Goal: Task Accomplishment & Management: Use online tool/utility

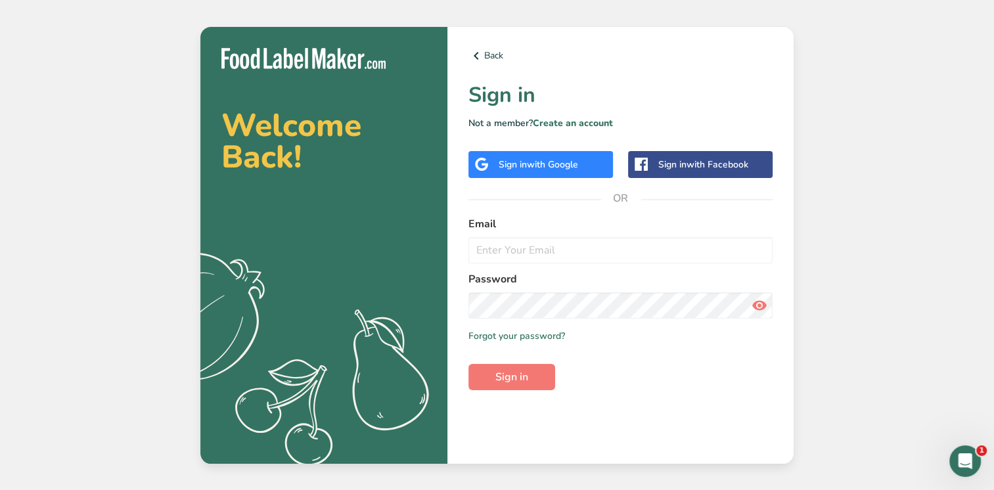
click at [486, 232] on div "Email" at bounding box center [620, 239] width 304 height 47
click at [484, 248] on input "email" at bounding box center [620, 250] width 304 height 26
paste input "[PERSON_NAME][EMAIL_ADDRESS][DOMAIN_NAME]"
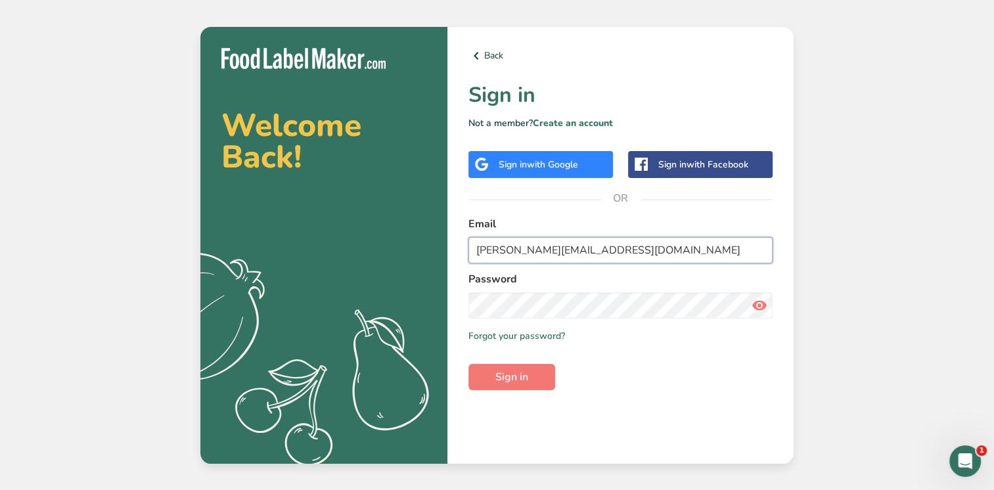
type input "[PERSON_NAME][EMAIL_ADDRESS][DOMAIN_NAME]"
click at [482, 380] on button "Sign in" at bounding box center [511, 377] width 87 height 26
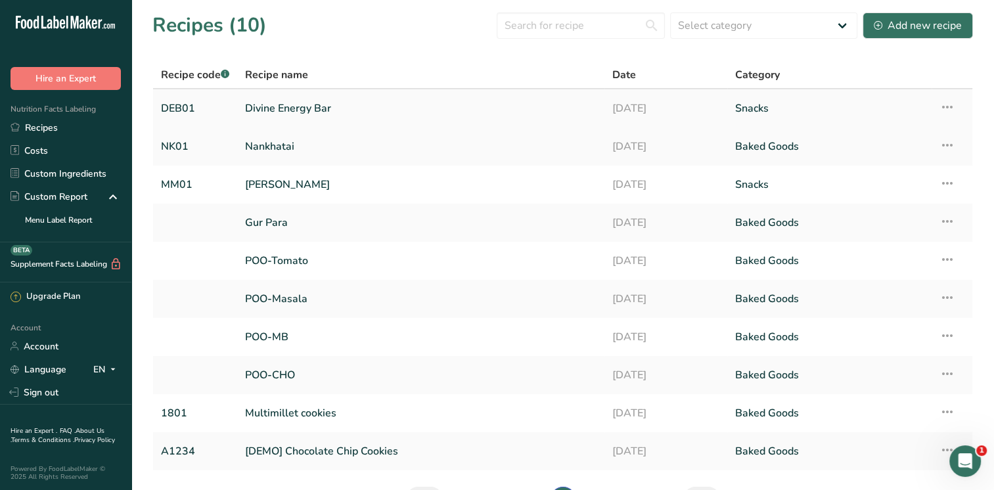
click at [327, 112] on link "Divine Energy Bar" at bounding box center [421, 109] width 352 height 28
click at [323, 112] on link "Divine Energy Bar" at bounding box center [421, 109] width 352 height 28
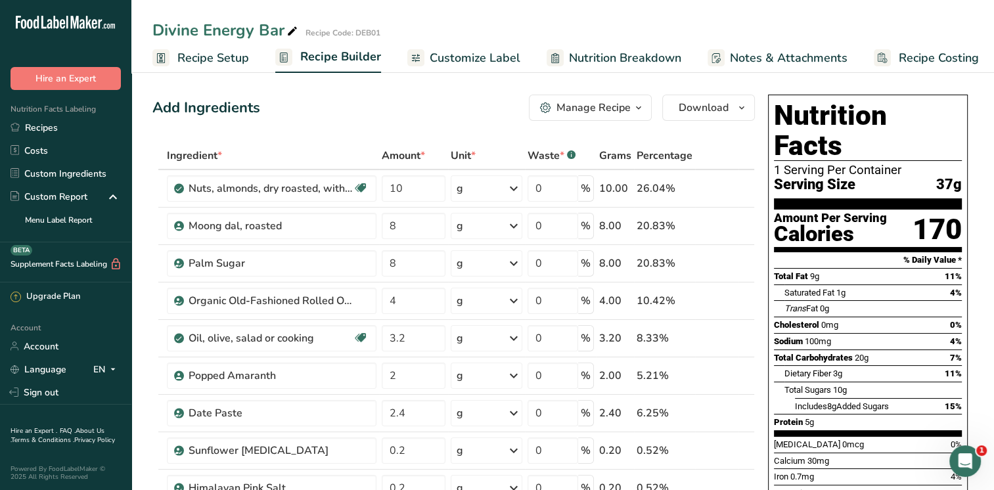
click at [904, 60] on span "Recipe Costing" at bounding box center [939, 58] width 80 height 18
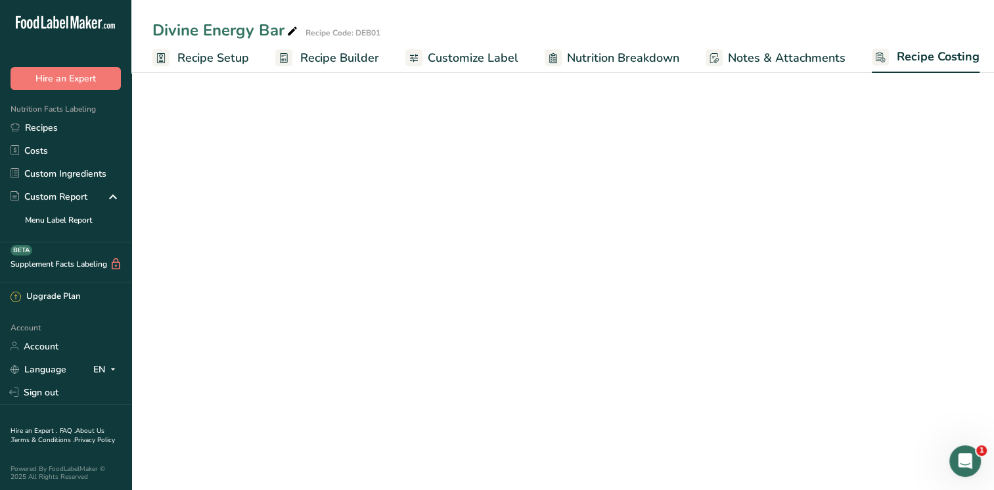
scroll to position [0, 5]
select select "1"
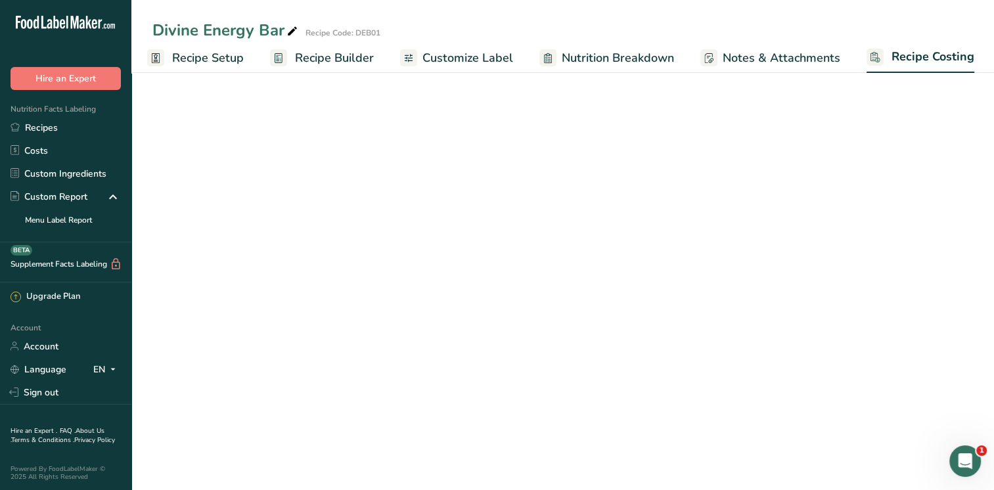
select select "1"
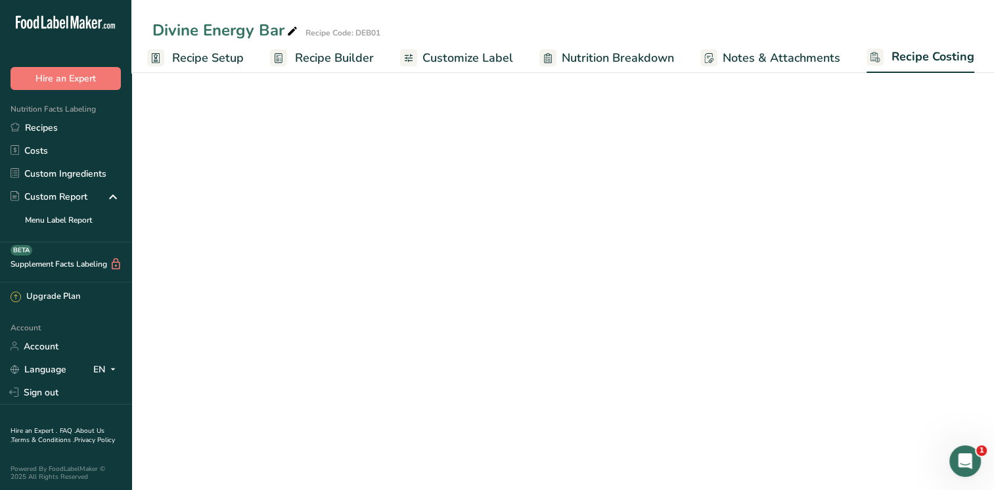
select select "1"
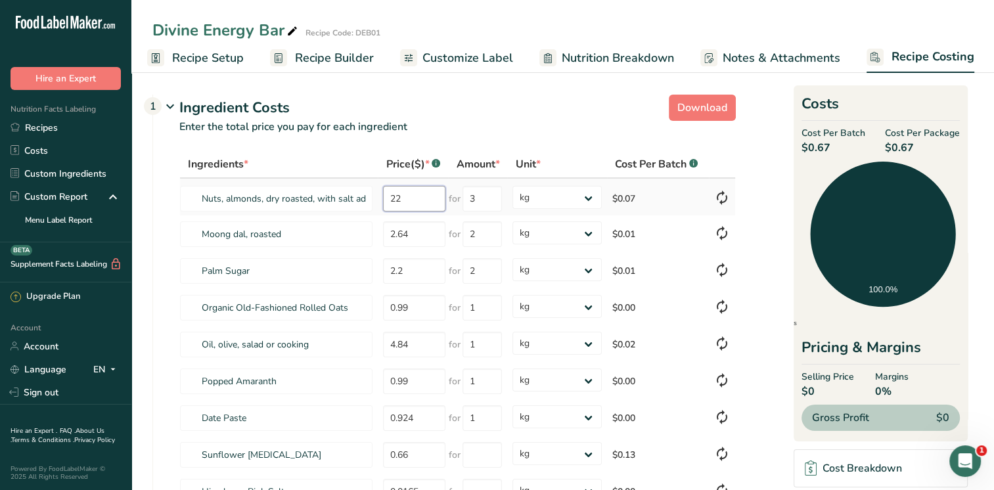
click at [414, 202] on input "22" at bounding box center [414, 199] width 62 height 26
drag, startPoint x: 407, startPoint y: 198, endPoint x: 380, endPoint y: 193, distance: 27.3
click at [380, 193] on td "22" at bounding box center [413, 197] width 70 height 37
type input "8.8"
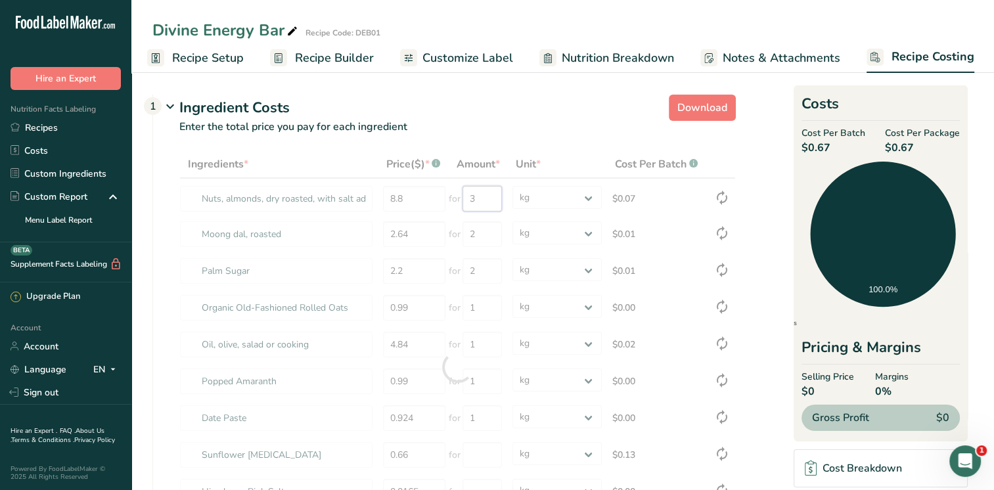
drag, startPoint x: 480, startPoint y: 198, endPoint x: 463, endPoint y: 198, distance: 16.4
click at [463, 198] on div "Ingredients * Price($) * .a-a{fill:#347362;}.b-a{fill:#fff;} Amount * Unit * Co…" at bounding box center [457, 367] width 557 height 434
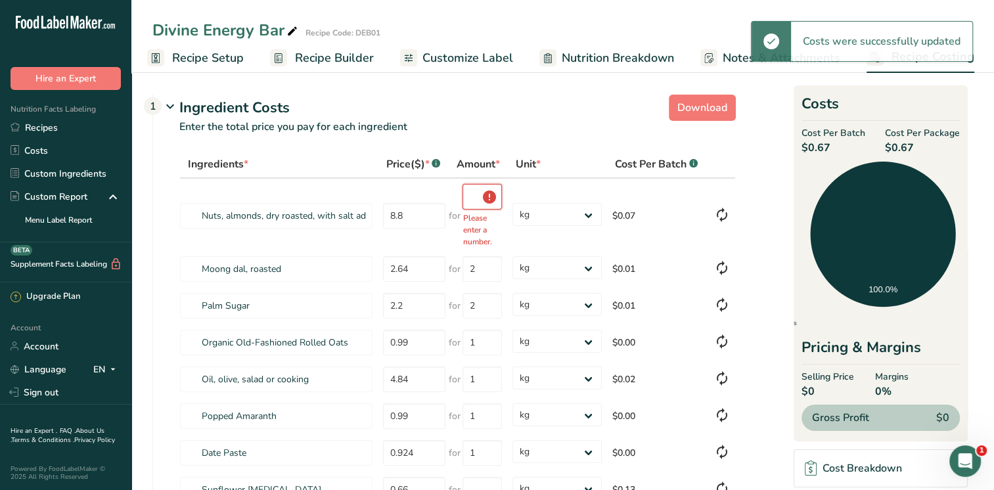
type input "3"
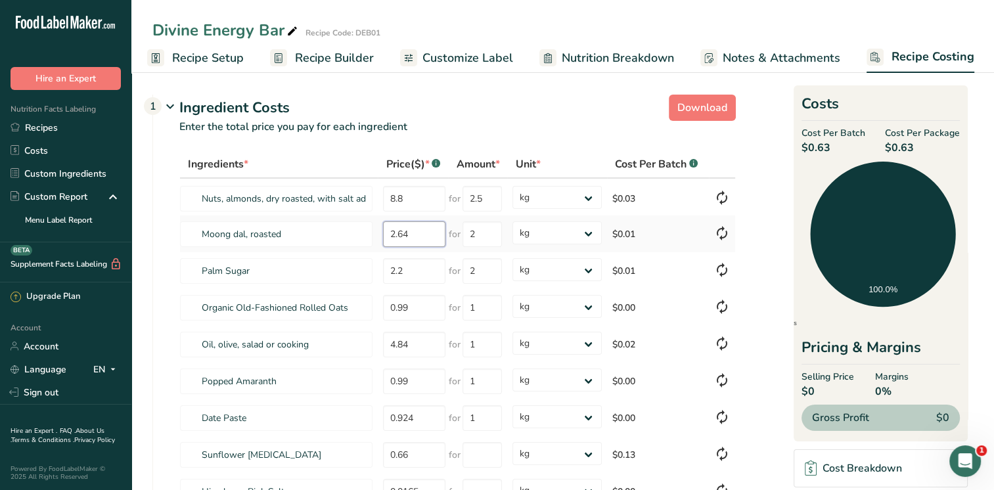
click at [419, 234] on div "Ingredients * Price($) * .a-a{fill:#347362;}.b-a{fill:#fff;} Amount * Unit * Co…" at bounding box center [457, 367] width 557 height 434
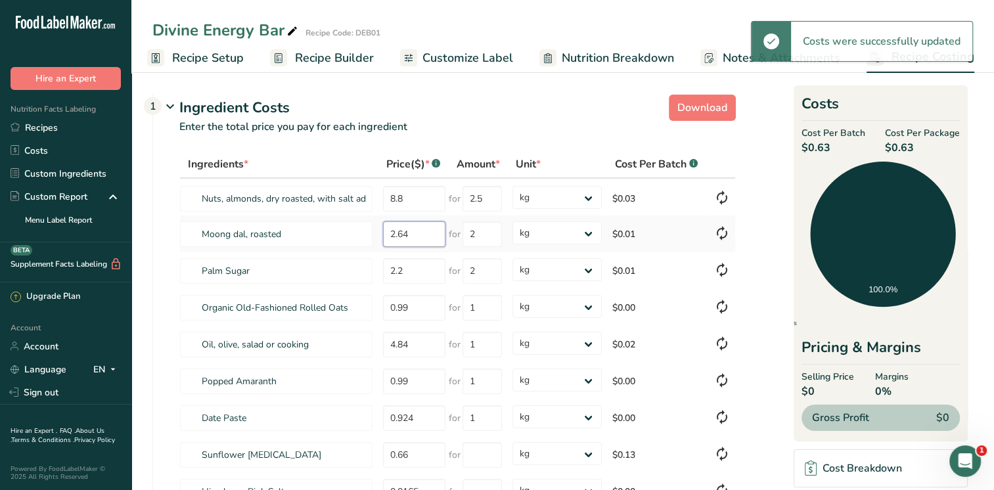
type input "3"
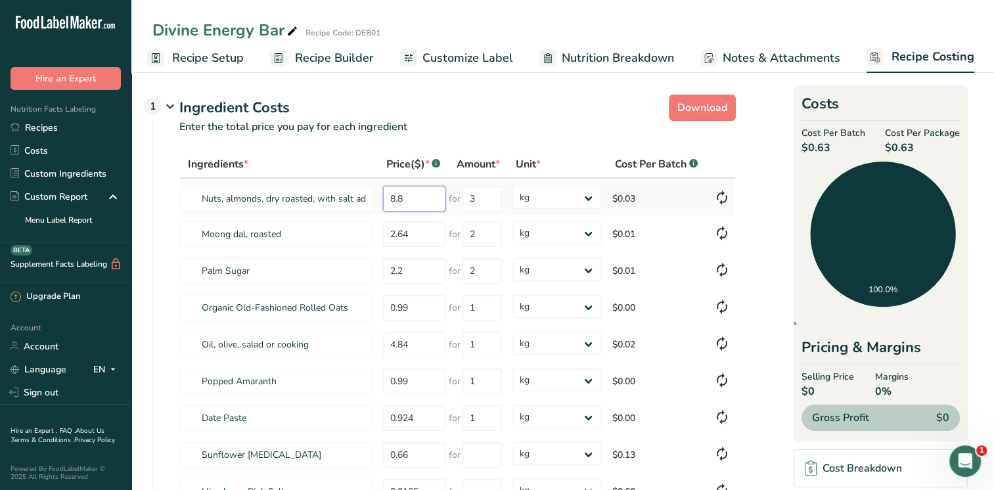
click at [411, 204] on input "8.8" at bounding box center [414, 199] width 62 height 26
click at [724, 193] on icon at bounding box center [722, 198] width 16 height 24
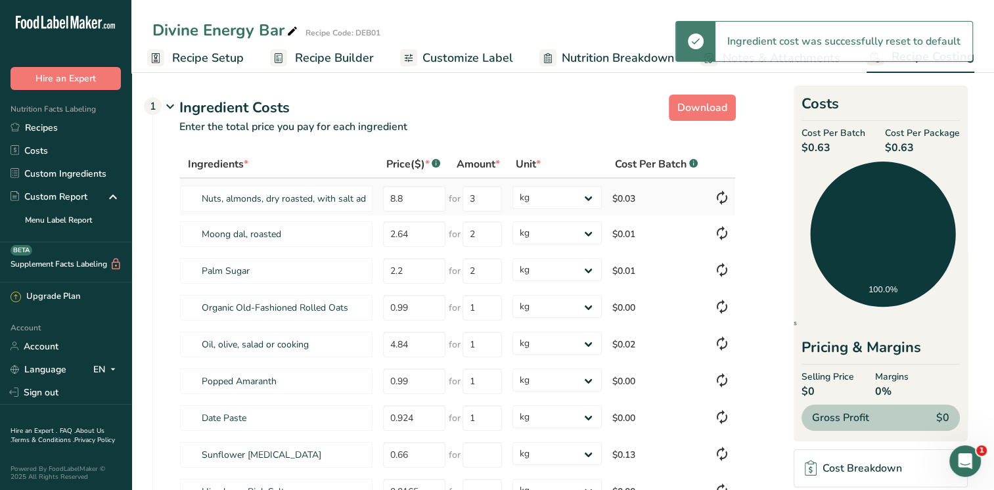
type input "800"
type input "1000"
select select
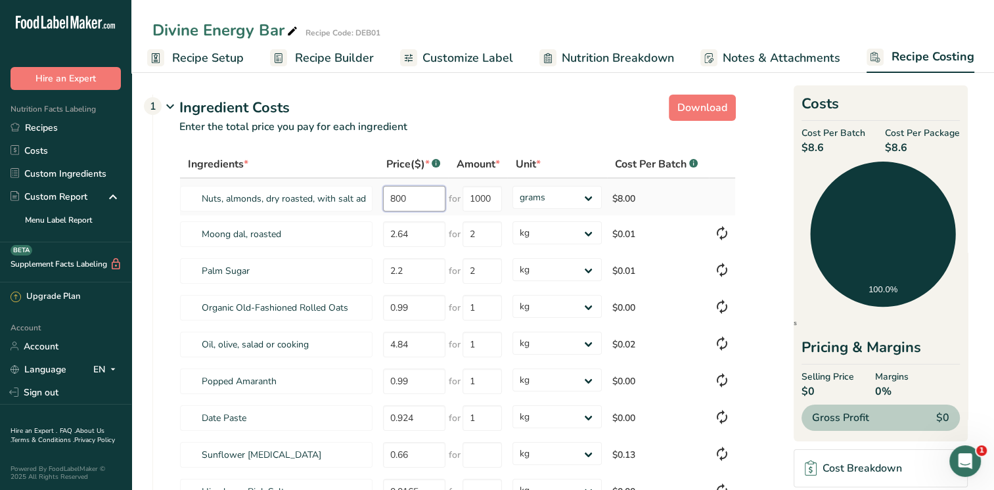
drag, startPoint x: 413, startPoint y: 197, endPoint x: 385, endPoint y: 197, distance: 28.3
click at [385, 197] on input "800" at bounding box center [414, 199] width 62 height 26
type input "8.8"
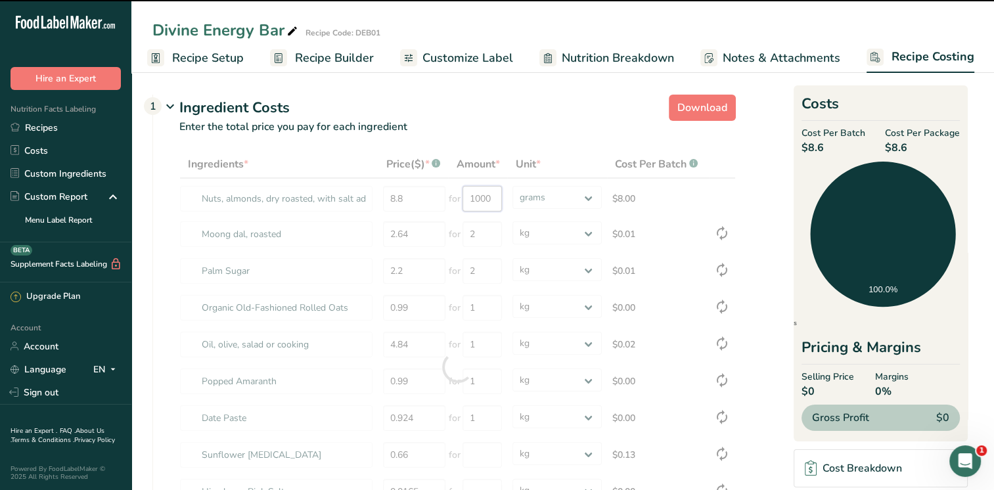
drag, startPoint x: 493, startPoint y: 195, endPoint x: 460, endPoint y: 199, distance: 33.1
click at [460, 199] on div "Ingredients * Price($) * .a-a{fill:#347362;}.b-a{fill:#fff;} Amount * Unit * Co…" at bounding box center [457, 367] width 557 height 434
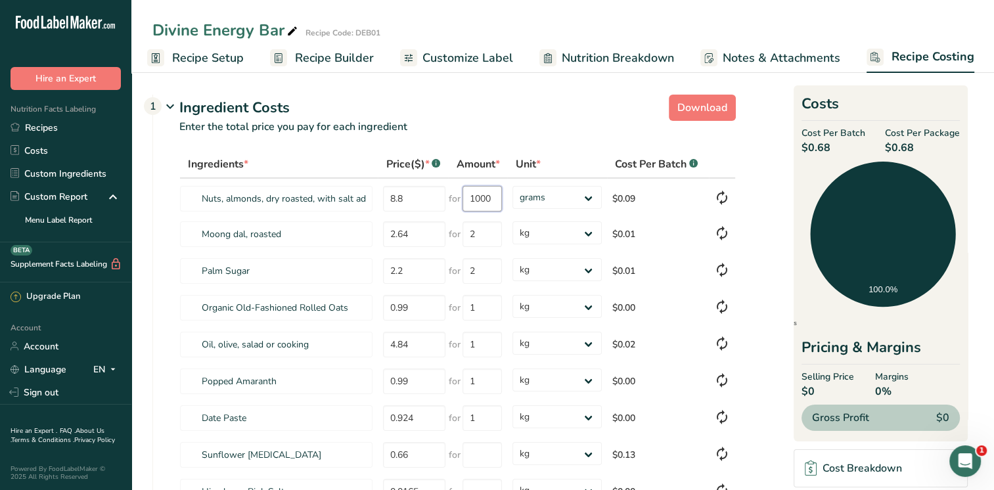
scroll to position [0, 0]
type input "1"
type input "2.5"
click at [584, 200] on div "Ingredients * Price($) * .a-a{fill:#347362;}.b-a{fill:#fff;} Amount * Unit * Co…" at bounding box center [457, 367] width 557 height 434
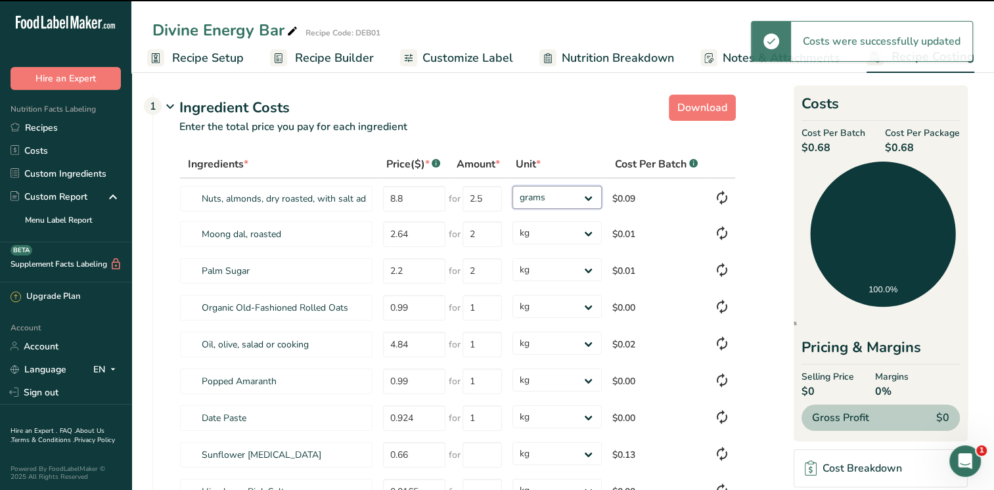
select select "1"
drag, startPoint x: 584, startPoint y: 200, endPoint x: 576, endPoint y: 207, distance: 10.3
click at [512, 186] on select "grams kg mg mcg lb oz" at bounding box center [556, 197] width 89 height 23
type input "3"
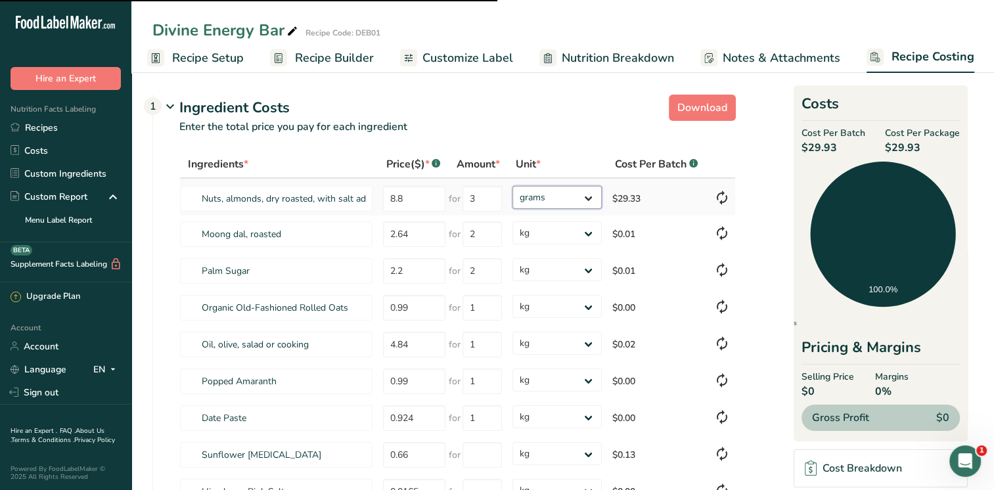
select select "1"
click at [588, 200] on select "grams kg mg mcg lb oz" at bounding box center [556, 197] width 89 height 23
click at [512, 186] on select "grams kg mg mcg lb oz" at bounding box center [556, 197] width 89 height 23
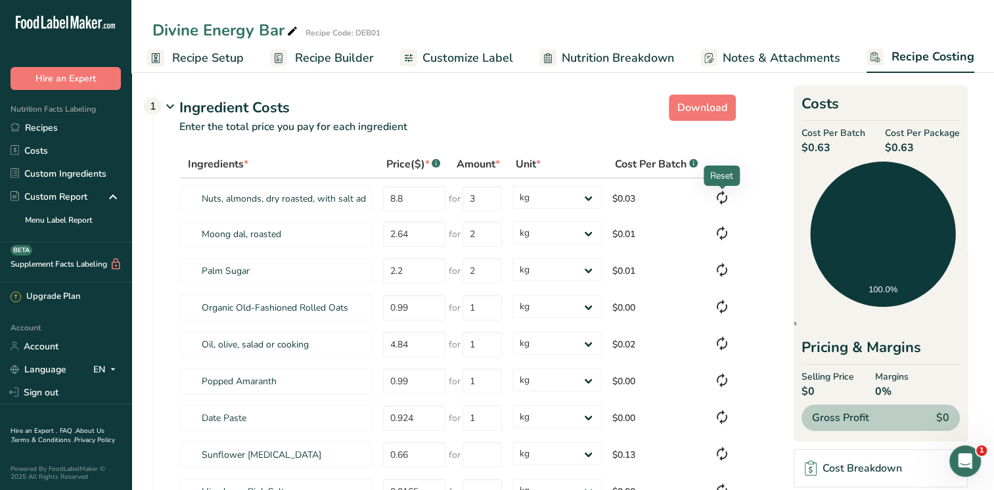
click at [720, 198] on icon at bounding box center [722, 198] width 16 height 24
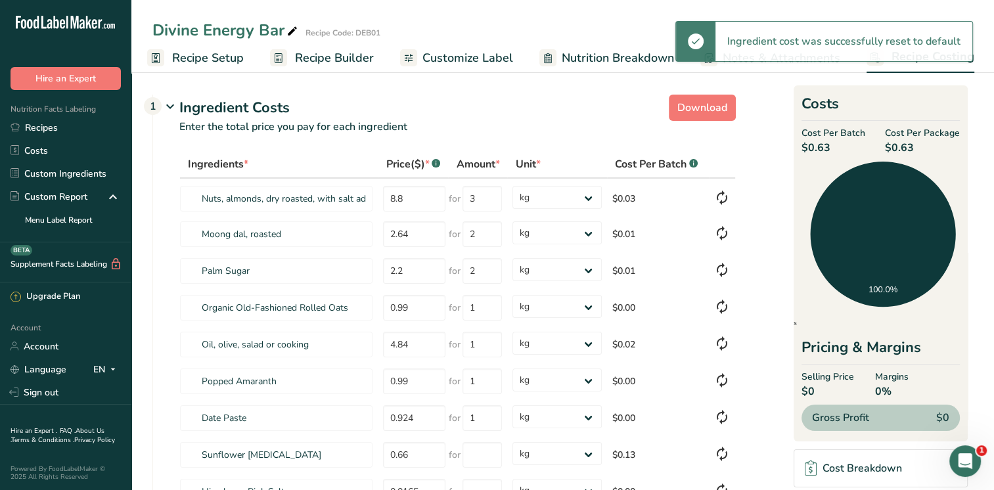
type input "800"
type input "1000"
select select
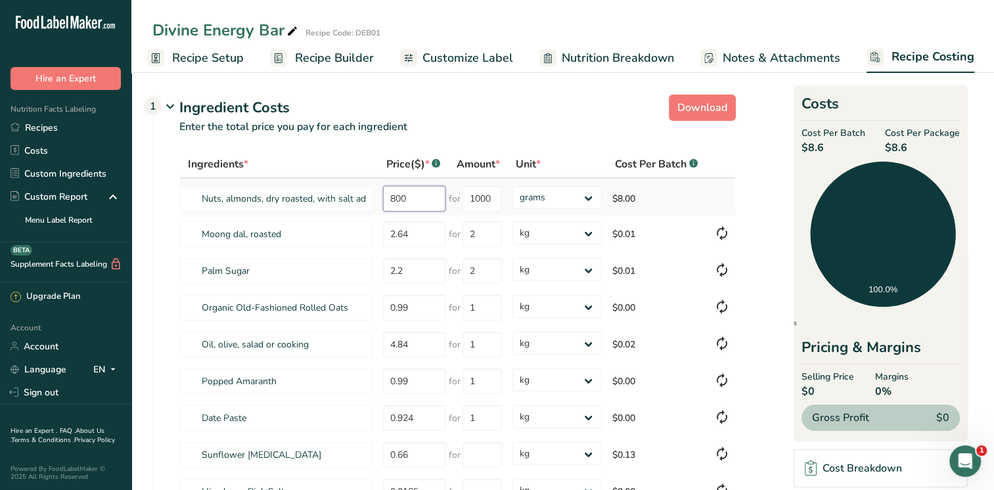
drag, startPoint x: 411, startPoint y: 195, endPoint x: 385, endPoint y: 198, distance: 25.8
click at [385, 198] on input "800" at bounding box center [414, 199] width 62 height 26
type input "8.8"
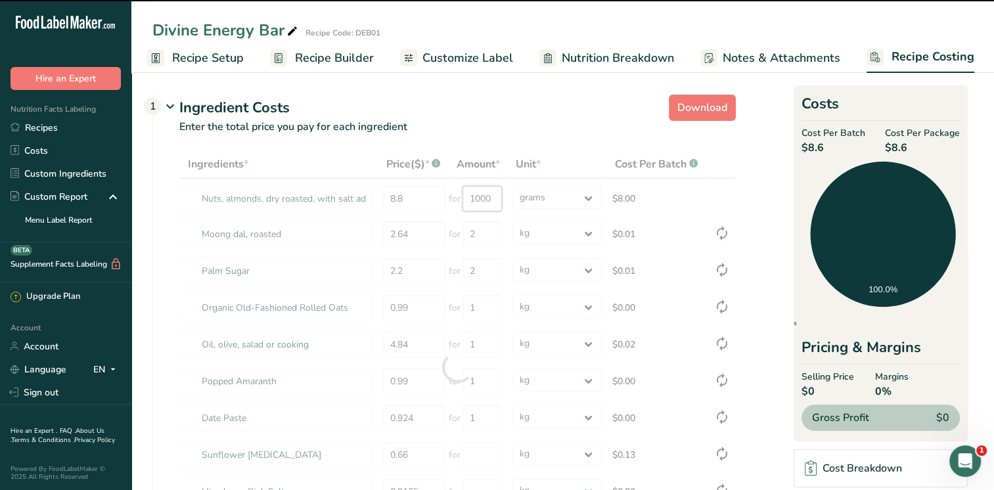
drag, startPoint x: 468, startPoint y: 196, endPoint x: 495, endPoint y: 196, distance: 26.3
click at [495, 196] on div "Ingredients * Price($) * .a-a{fill:#347362;}.b-a{fill:#fff;} Amount * Unit * Co…" at bounding box center [457, 367] width 557 height 434
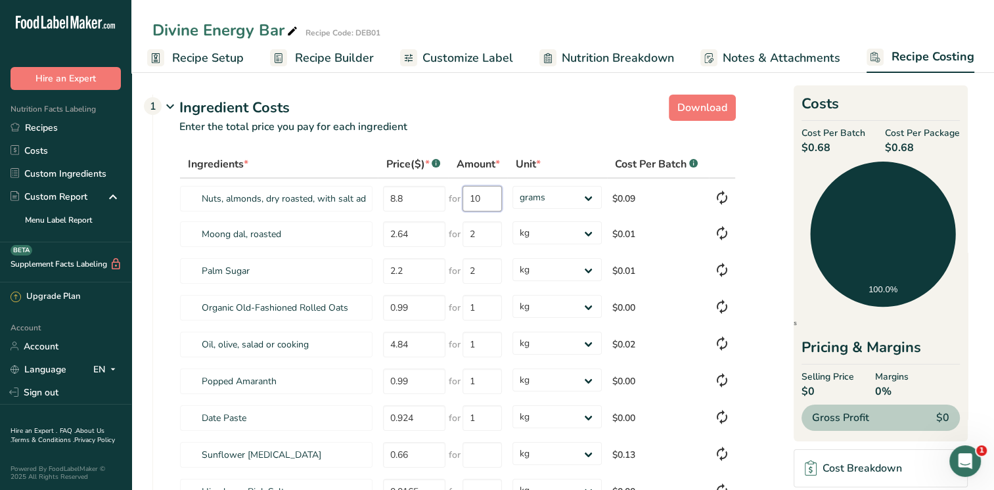
type input "1"
type input "2.5"
click at [587, 196] on div "Ingredients * Price($) * .a-a{fill:#347362;}.b-a{fill:#fff;} Amount * Unit * Co…" at bounding box center [457, 367] width 557 height 434
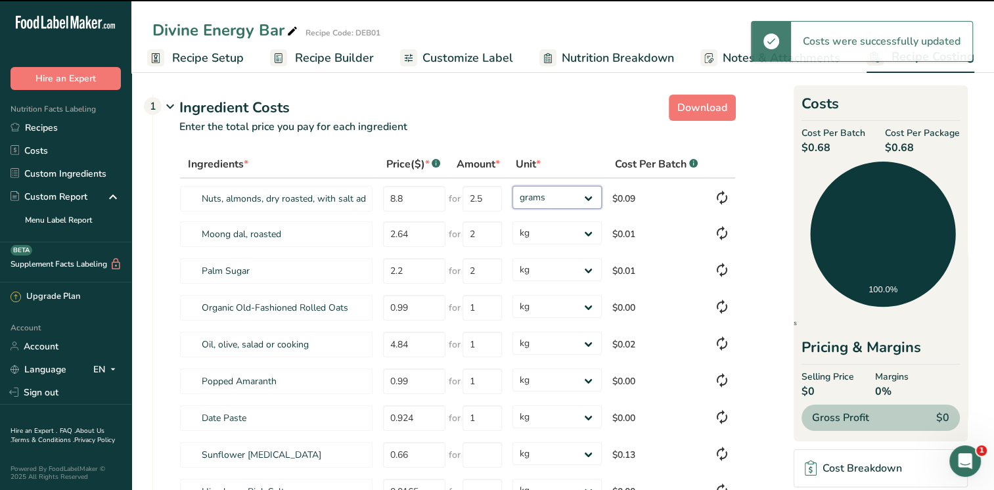
select select "1"
drag, startPoint x: 587, startPoint y: 196, endPoint x: 568, endPoint y: 209, distance: 23.1
click at [512, 186] on select "grams kg mg mcg lb oz" at bounding box center [556, 197] width 89 height 23
type input "3"
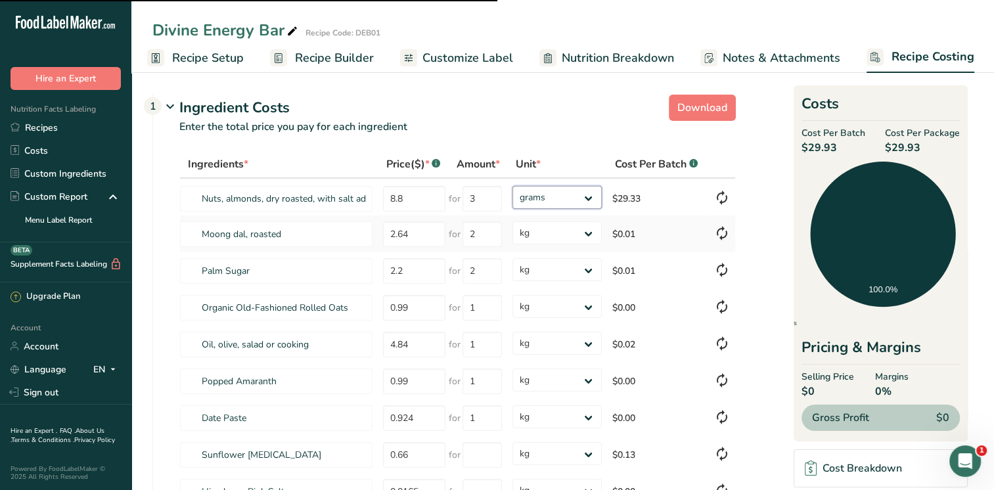
select select "1"
click at [631, 198] on td "$0.03" at bounding box center [658, 197] width 102 height 37
drag, startPoint x: 388, startPoint y: 230, endPoint x: 411, endPoint y: 232, distance: 22.4
click at [411, 232] on input "2.64" at bounding box center [414, 234] width 62 height 26
type input "1.32"
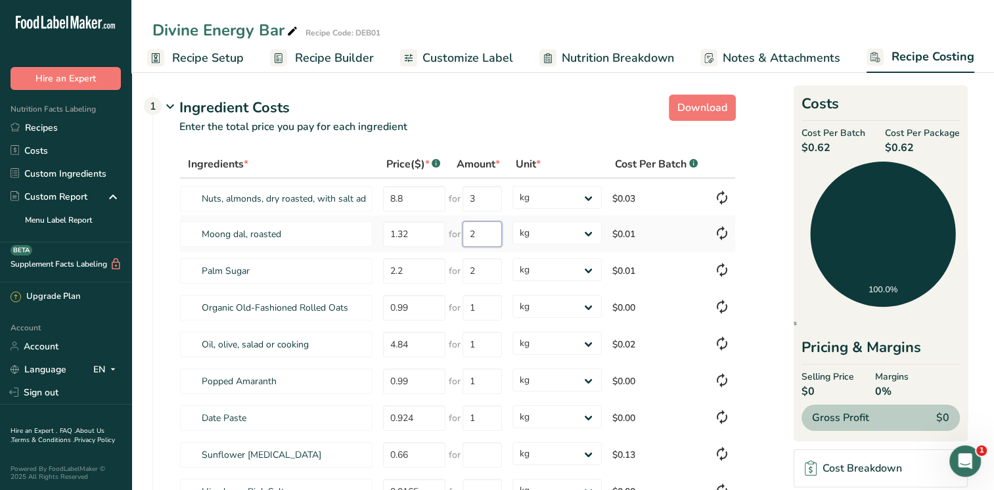
click at [486, 233] on input "2" at bounding box center [482, 234] width 39 height 26
type input "1.1"
click at [489, 266] on div "Ingredients * Price($) * .a-a{fill:#347362;}.b-a{fill:#fff;} Amount * Unit * Co…" at bounding box center [457, 367] width 557 height 434
click at [419, 310] on input "0.99" at bounding box center [414, 308] width 62 height 26
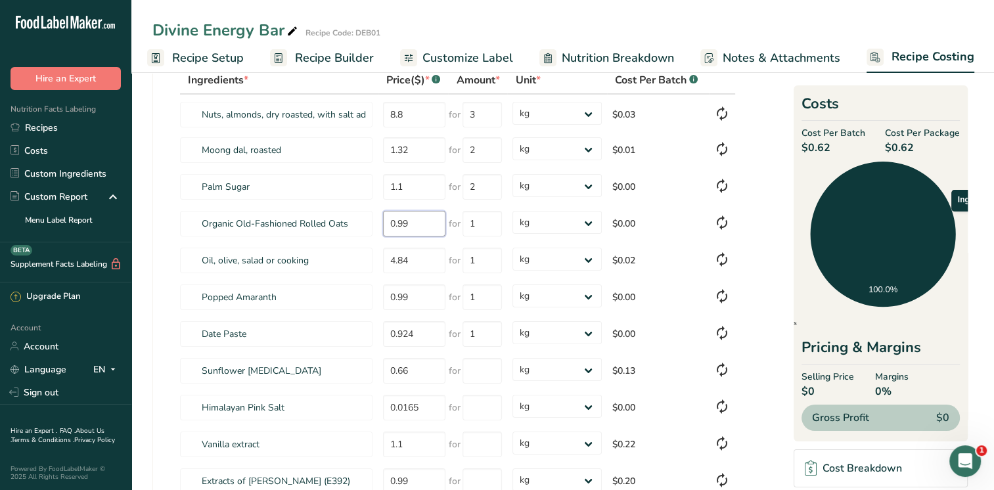
scroll to position [105, 0]
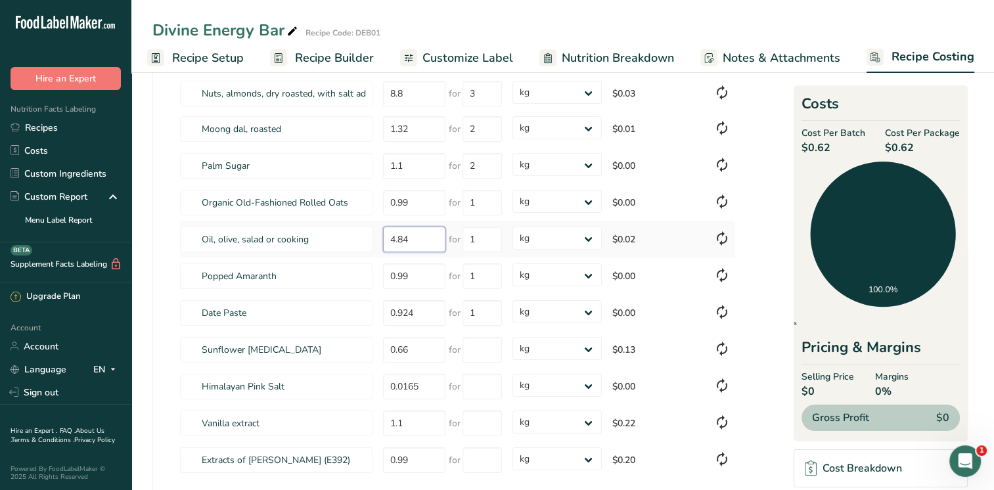
click at [427, 240] on input "4.84" at bounding box center [414, 240] width 62 height 26
drag, startPoint x: 421, startPoint y: 238, endPoint x: 384, endPoint y: 236, distance: 36.8
click at [384, 236] on input "4.84" at bounding box center [414, 240] width 62 height 26
type input "6.05"
drag, startPoint x: 477, startPoint y: 238, endPoint x: 465, endPoint y: 236, distance: 12.0
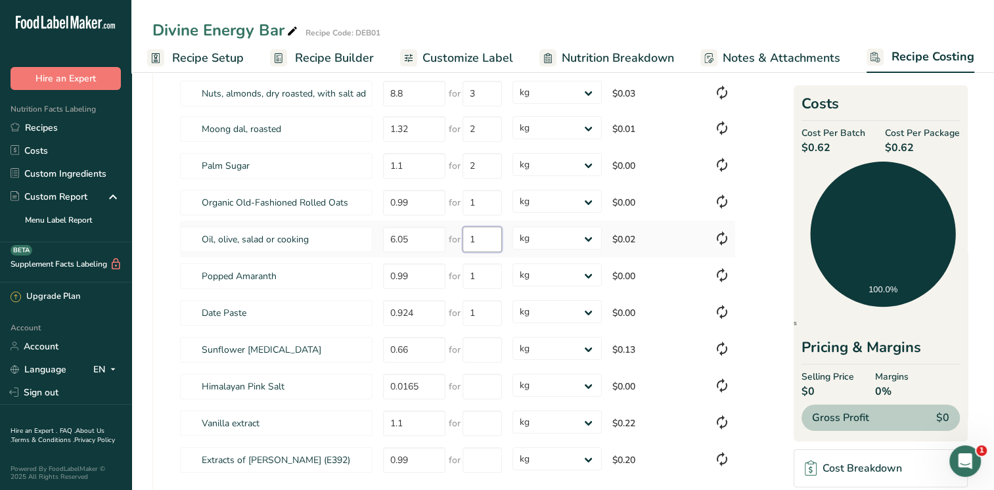
click at [465, 236] on input "1" at bounding box center [482, 240] width 39 height 26
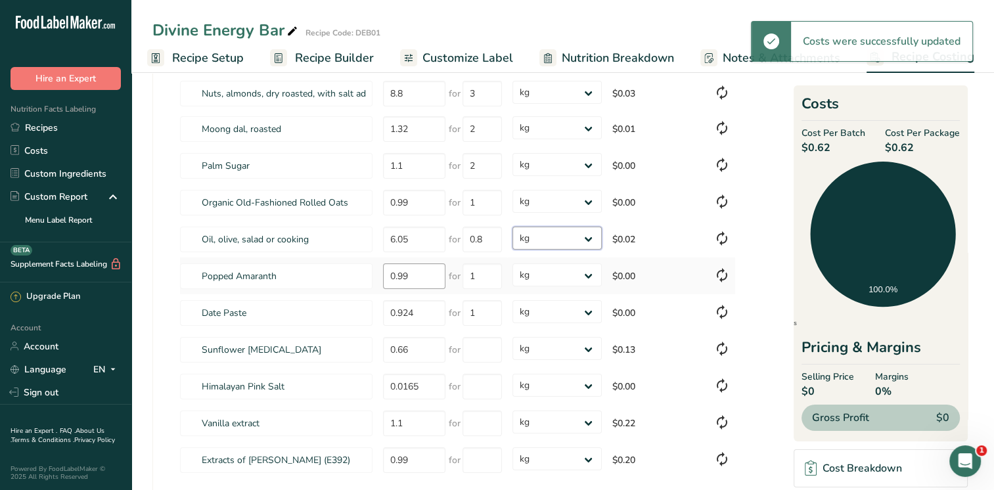
type input "1"
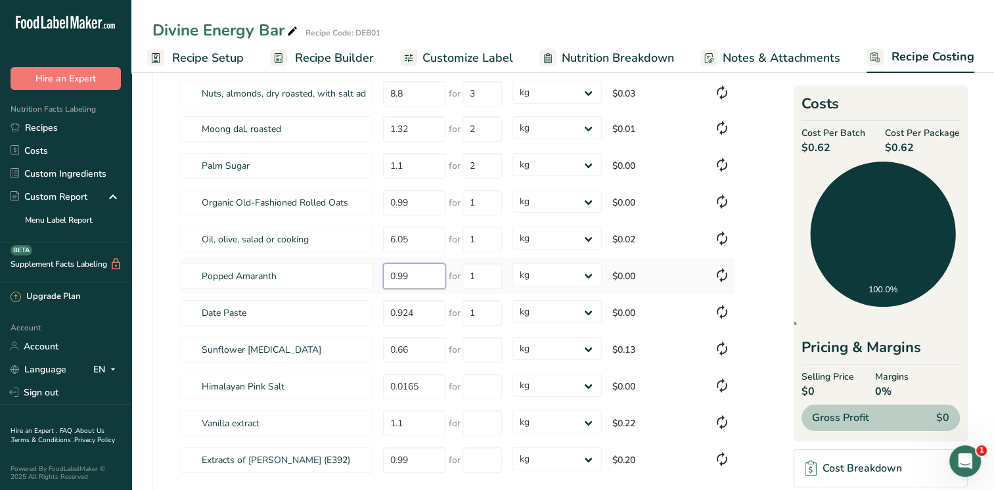
click at [413, 275] on input "0.99" at bounding box center [414, 276] width 62 height 26
drag, startPoint x: 410, startPoint y: 276, endPoint x: 386, endPoint y: 273, distance: 24.5
click at [386, 273] on input "0.99" at bounding box center [414, 276] width 62 height 26
type input "1.98"
drag, startPoint x: 480, startPoint y: 272, endPoint x: 465, endPoint y: 273, distance: 15.8
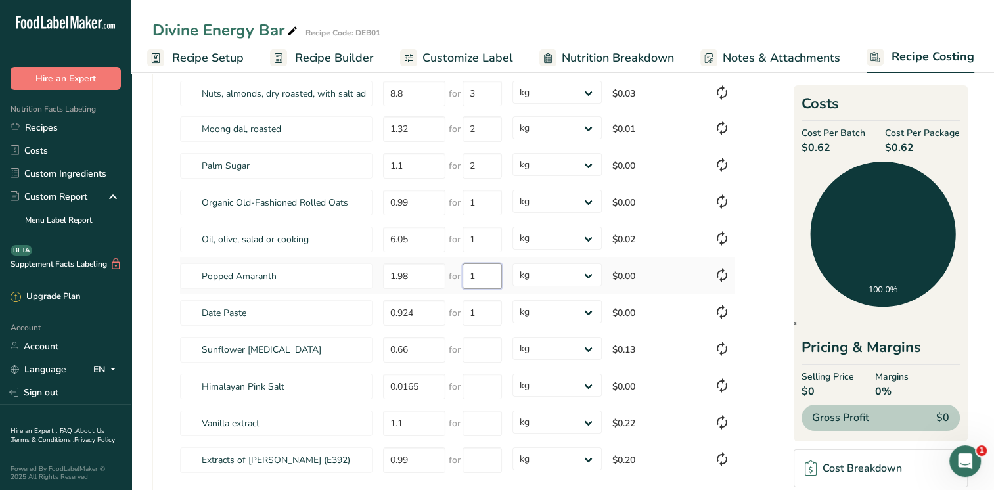
click at [465, 273] on input "1" at bounding box center [482, 276] width 39 height 26
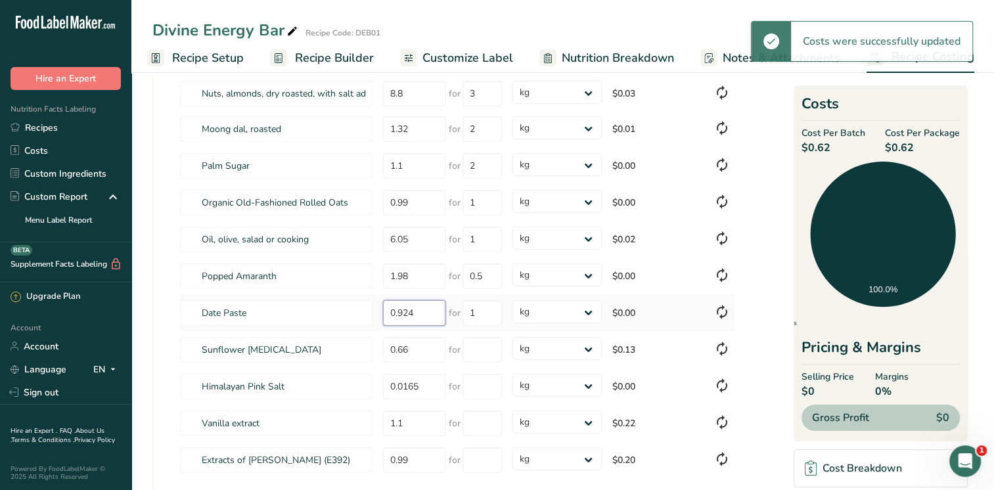
click at [420, 315] on input "0.924" at bounding box center [414, 313] width 62 height 26
type input "1"
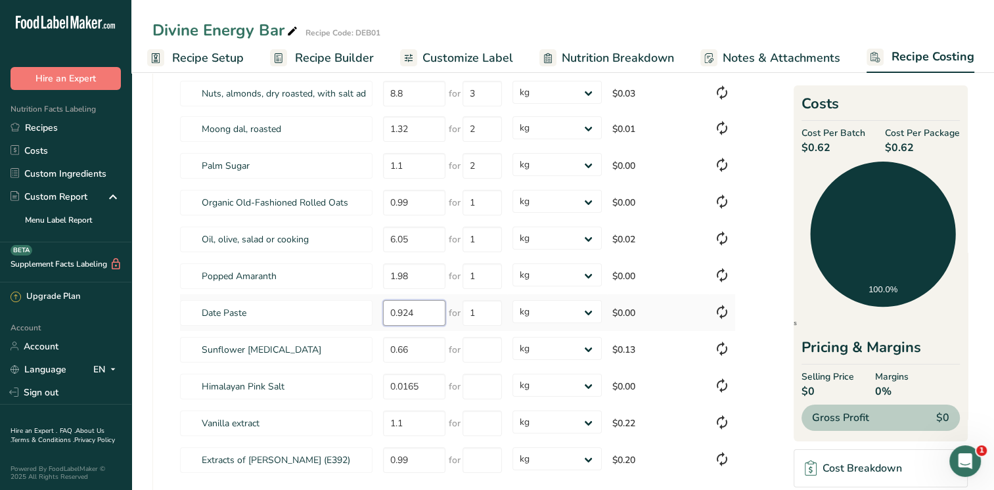
drag, startPoint x: 421, startPoint y: 312, endPoint x: 387, endPoint y: 309, distance: 33.6
click at [387, 309] on input "0.924" at bounding box center [414, 313] width 62 height 26
type input "1.54"
drag, startPoint x: 468, startPoint y: 313, endPoint x: 480, endPoint y: 307, distance: 12.9
click at [480, 307] on input "1" at bounding box center [482, 313] width 39 height 26
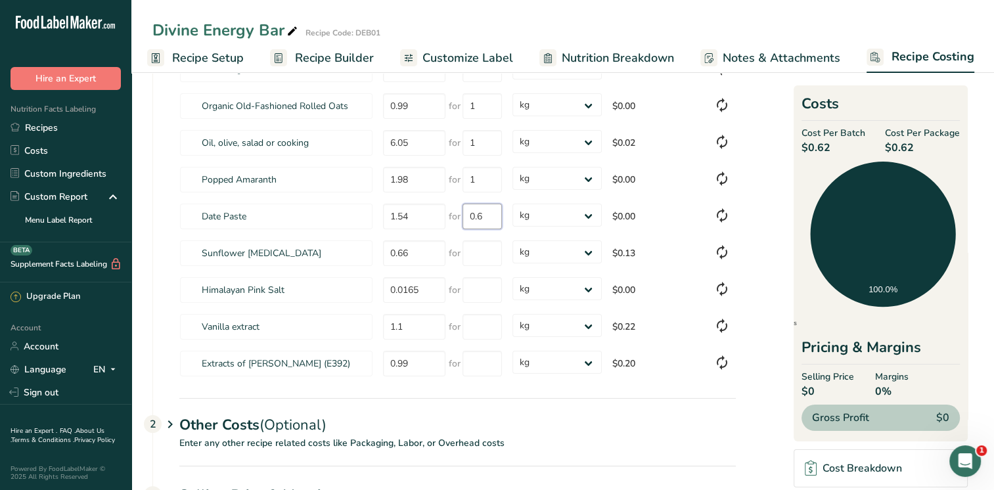
scroll to position [210, 0]
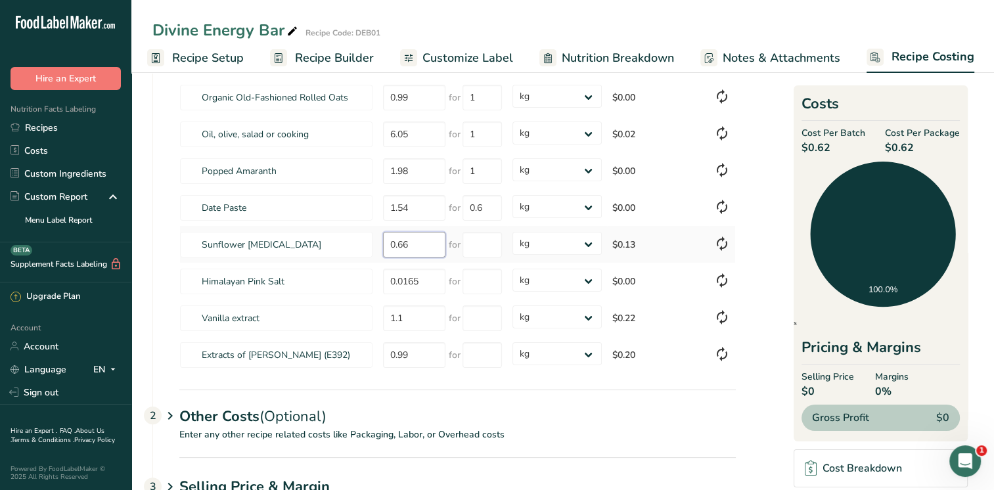
click at [415, 246] on div "Ingredients * Price($) * .a-a{fill:#347362;}.b-a{fill:#fff;} Amount * Unit * Co…" at bounding box center [457, 157] width 557 height 434
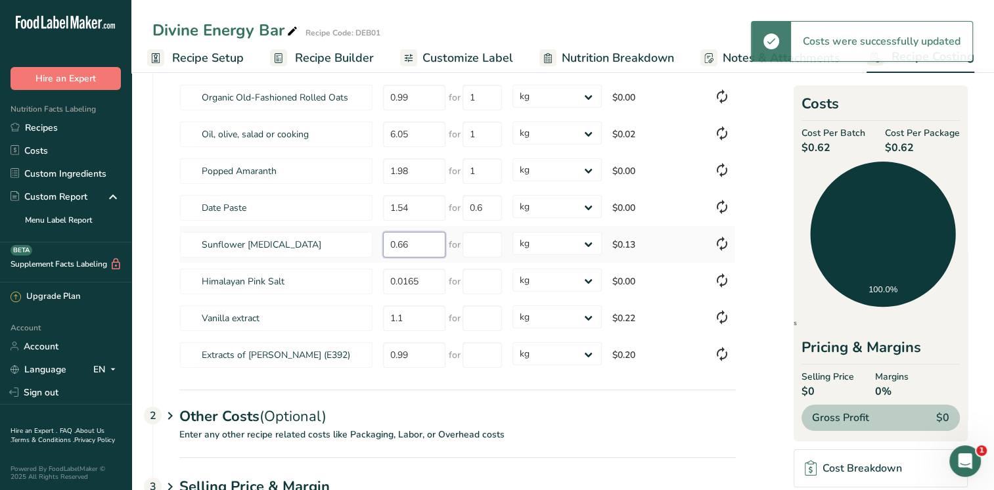
type input "1"
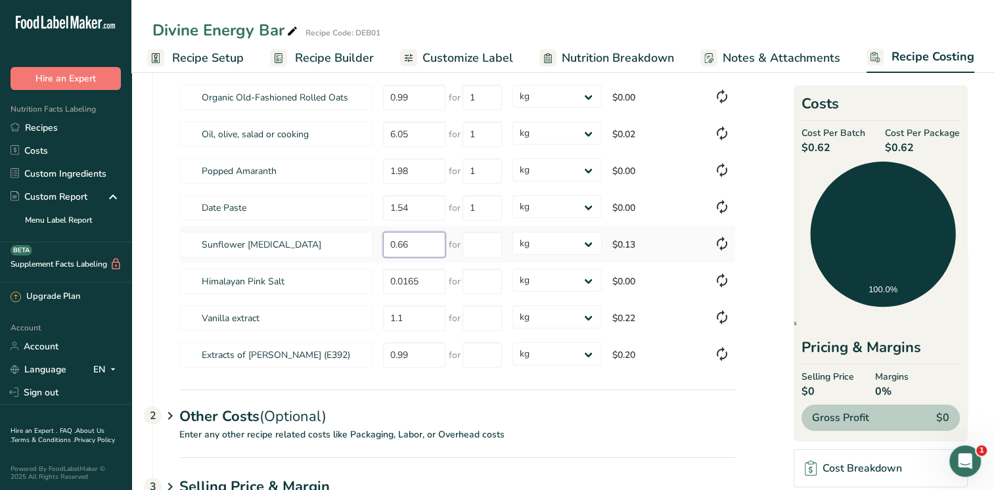
drag, startPoint x: 413, startPoint y: 246, endPoint x: 386, endPoint y: 245, distance: 26.3
click at [386, 245] on input "0.66" at bounding box center [414, 245] width 62 height 26
type input "13.2"
click at [489, 245] on input "number" at bounding box center [482, 245] width 39 height 26
type input "0.05"
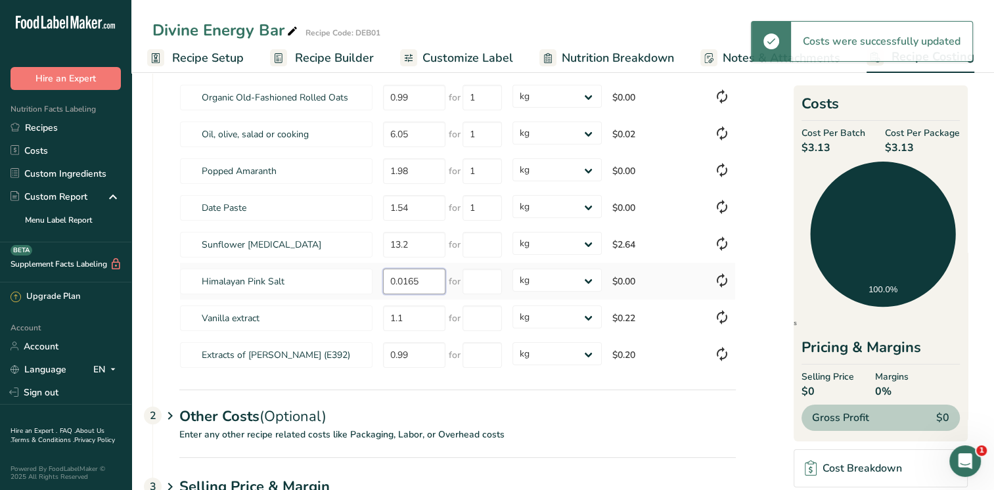
click at [426, 283] on input "0.0165" at bounding box center [414, 282] width 62 height 26
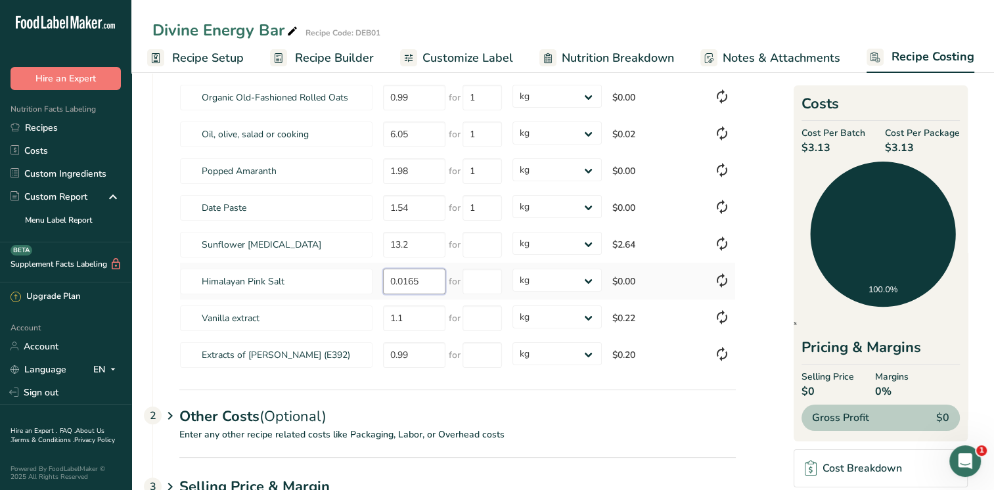
drag, startPoint x: 426, startPoint y: 275, endPoint x: 384, endPoint y: 284, distance: 43.7
click at [384, 284] on input "0.0165" at bounding box center [414, 282] width 62 height 26
type input "0.33"
click at [494, 281] on input "number" at bounding box center [482, 282] width 39 height 26
type input "0.05"
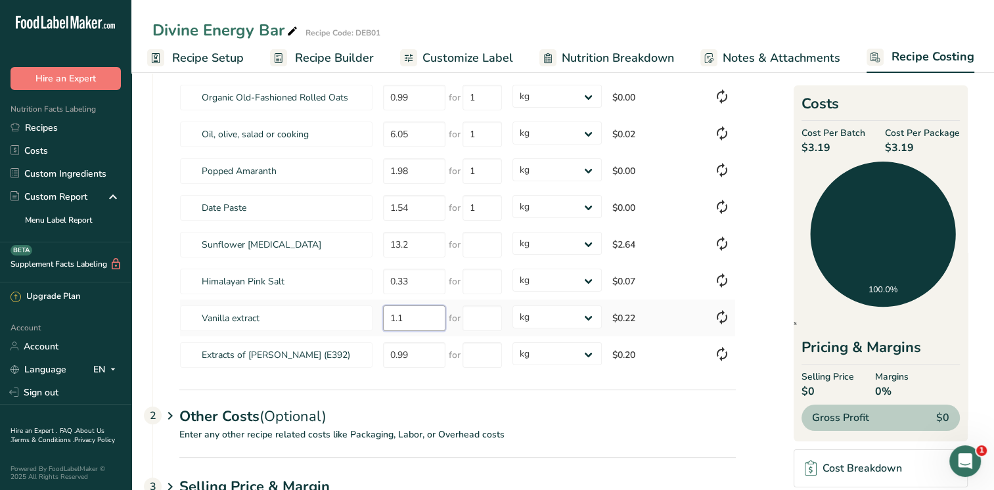
click at [413, 319] on input "1.1" at bounding box center [414, 319] width 62 height 26
drag, startPoint x: 405, startPoint y: 319, endPoint x: 373, endPoint y: 315, distance: 31.9
click at [373, 315] on tr "Vanilla extract 1.1 for grams kg mg mcg lb oz $0.22" at bounding box center [457, 318] width 555 height 37
type input "22"
click at [501, 319] on input "number" at bounding box center [482, 319] width 39 height 26
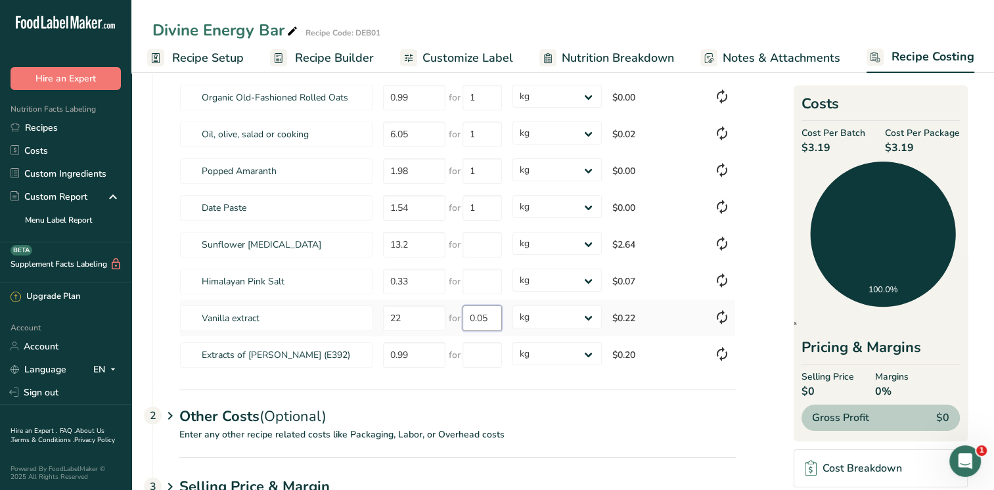
type input "0.05"
click at [423, 354] on input "0.99" at bounding box center [414, 355] width 62 height 26
click at [384, 353] on input "0.99" at bounding box center [414, 355] width 62 height 26
click at [386, 353] on input "0.99" at bounding box center [414, 355] width 62 height 26
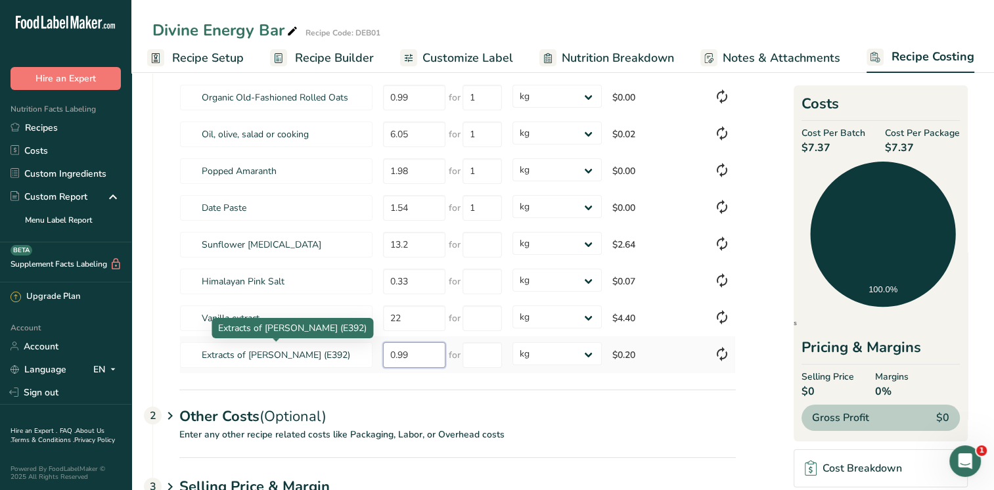
click at [371, 352] on tr "Extracts of [PERSON_NAME] (E392) 0.99 for grams kg mg mcg lb oz $0.20" at bounding box center [457, 354] width 555 height 37
type input "19.8"
click at [482, 357] on input "number" at bounding box center [482, 355] width 39 height 26
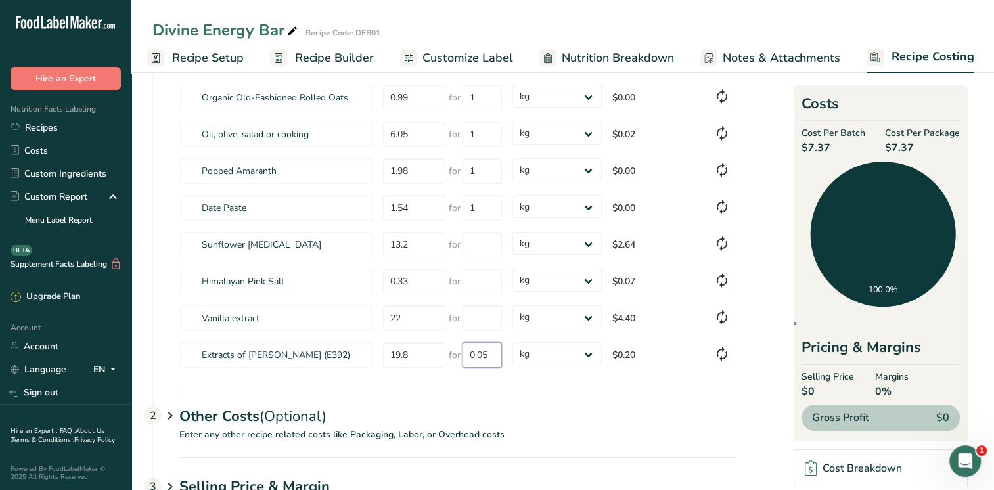
type input "0.05"
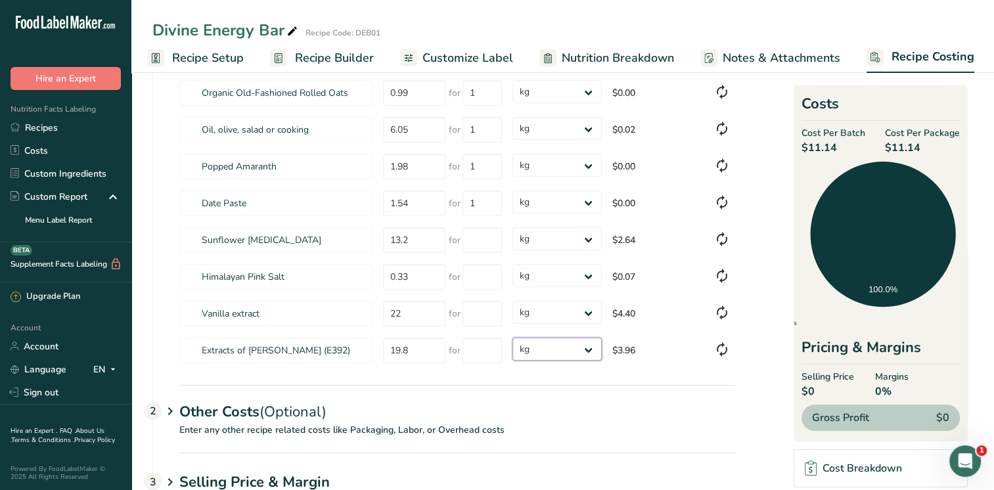
scroll to position [269, 0]
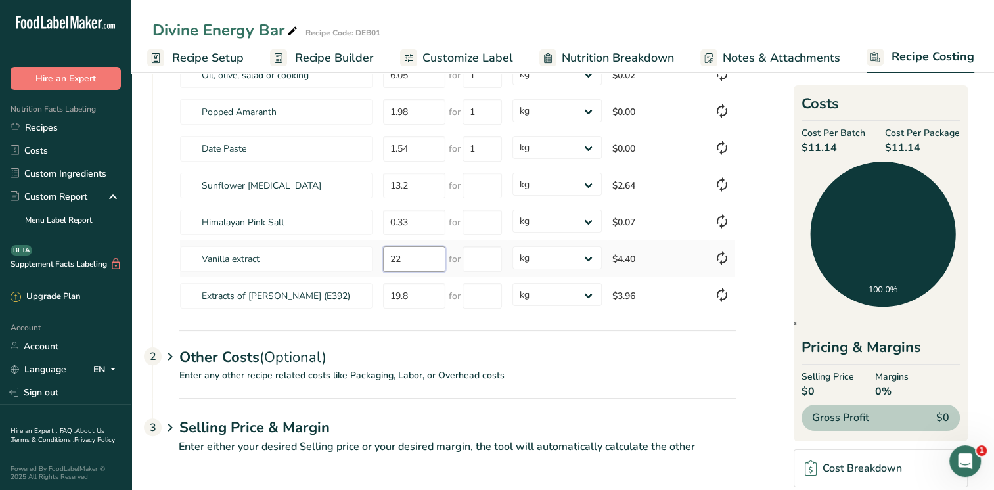
click at [417, 257] on input "22" at bounding box center [414, 259] width 62 height 26
click at [406, 222] on input "0.33" at bounding box center [414, 223] width 62 height 26
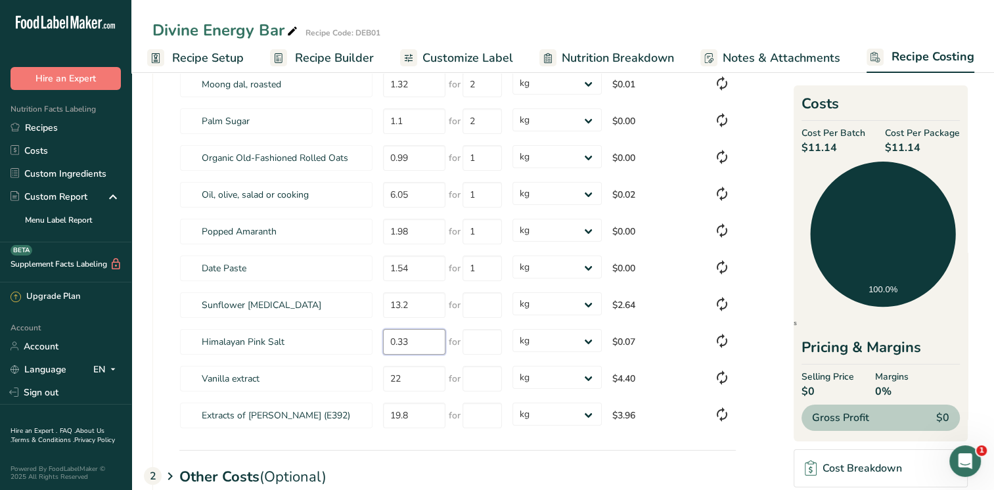
scroll to position [106, 0]
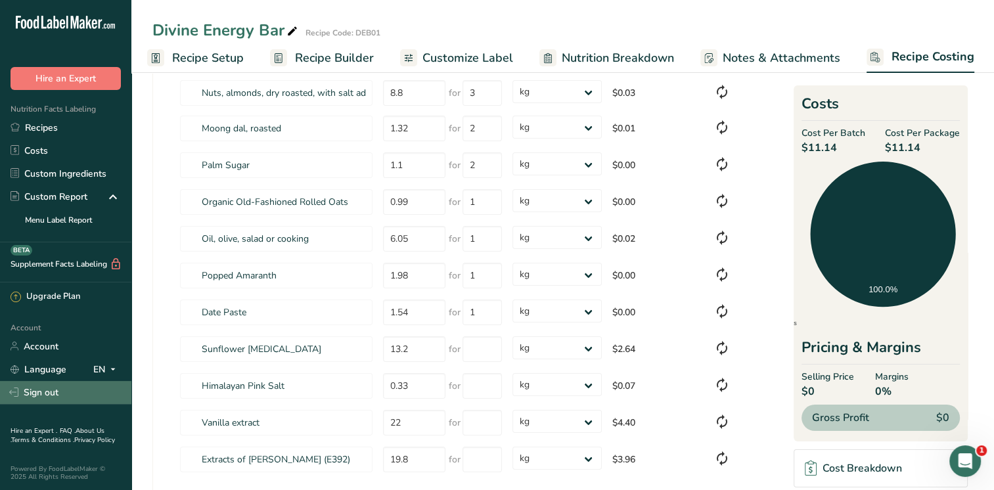
click at [41, 394] on link "Sign out" at bounding box center [65, 392] width 131 height 23
